Goal: Register for event/course: Register for event/course

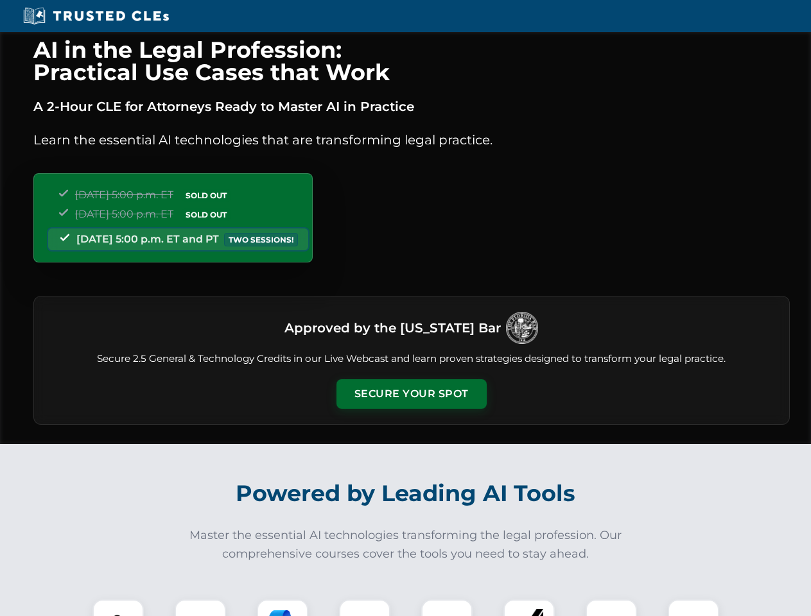
click at [411, 394] on button "Secure Your Spot" at bounding box center [411, 394] width 150 height 30
click at [118, 608] on img at bounding box center [117, 624] width 37 height 37
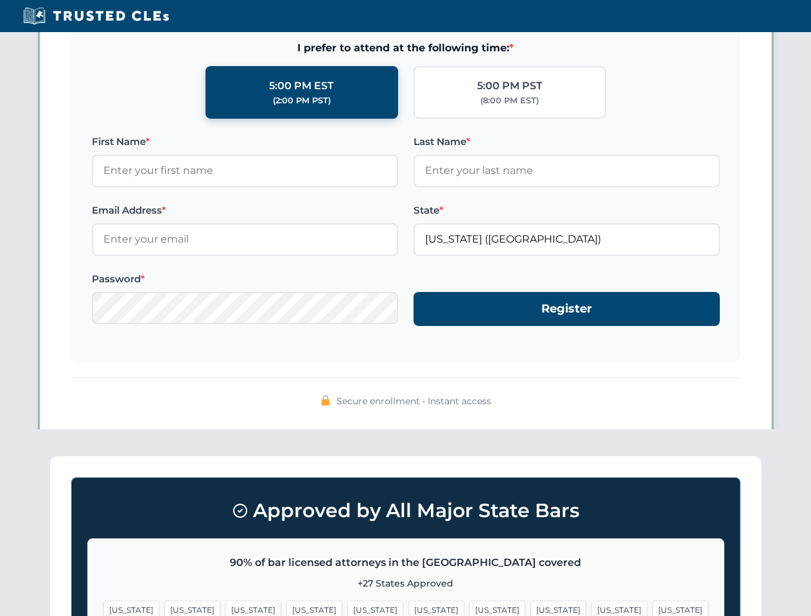
click at [469, 608] on span "[US_STATE]" at bounding box center [497, 610] width 56 height 19
click at [591, 608] on span "[US_STATE]" at bounding box center [619, 610] width 56 height 19
